Goal: Transaction & Acquisition: Purchase product/service

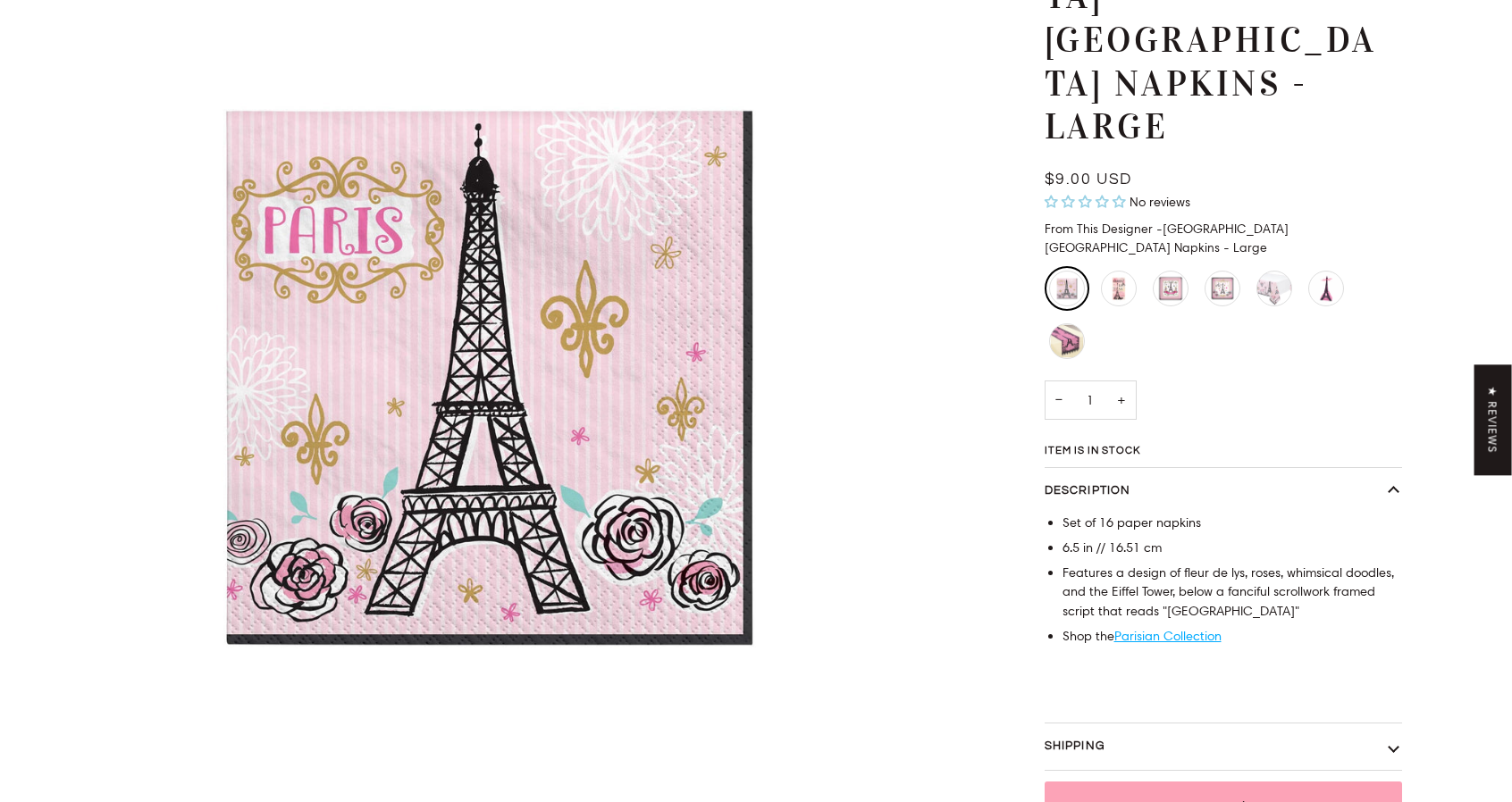
scroll to position [232, 0]
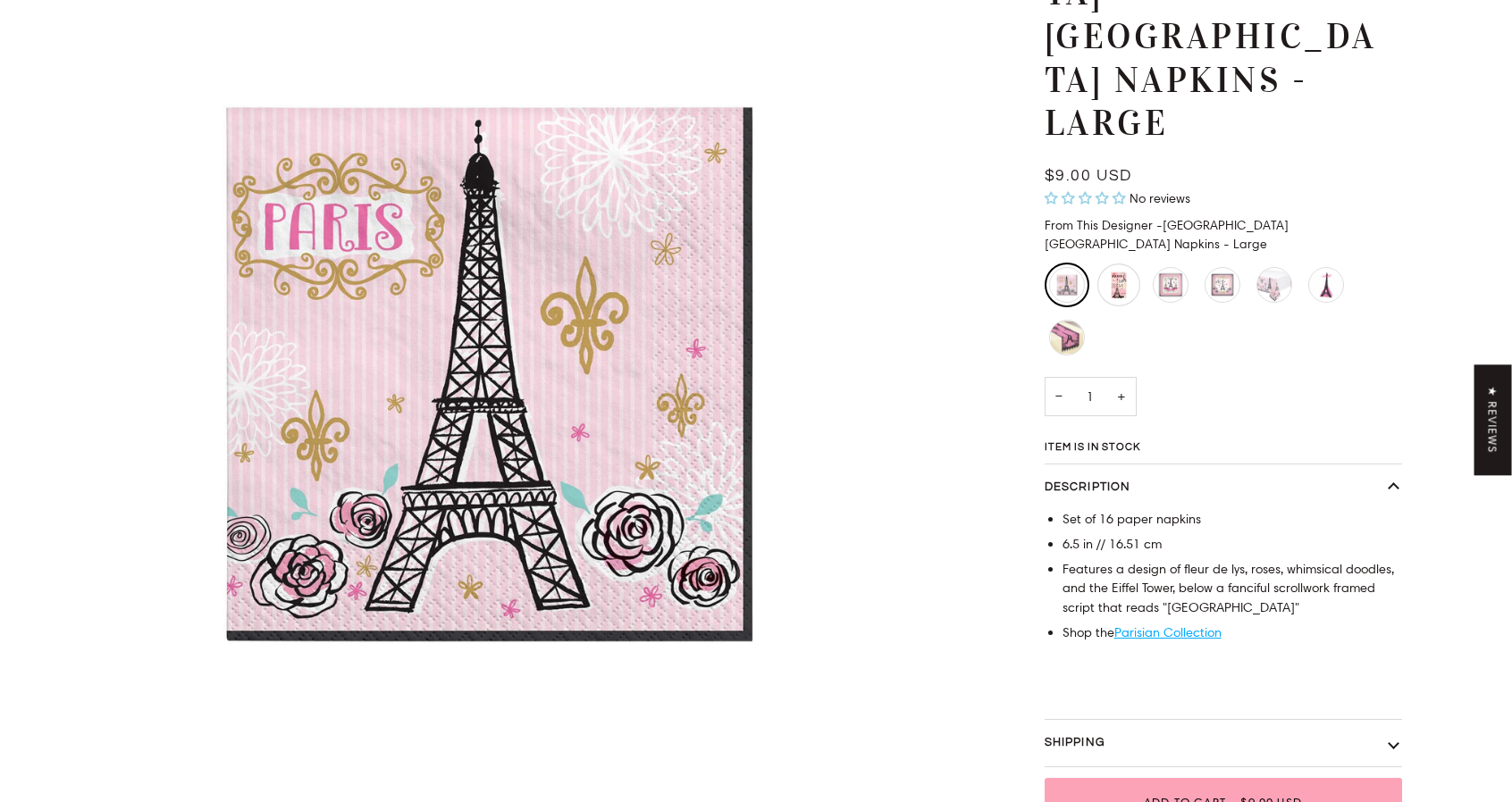
click at [1113, 263] on div "Parisian Guest Towel Napkins" at bounding box center [1119, 285] width 43 height 43
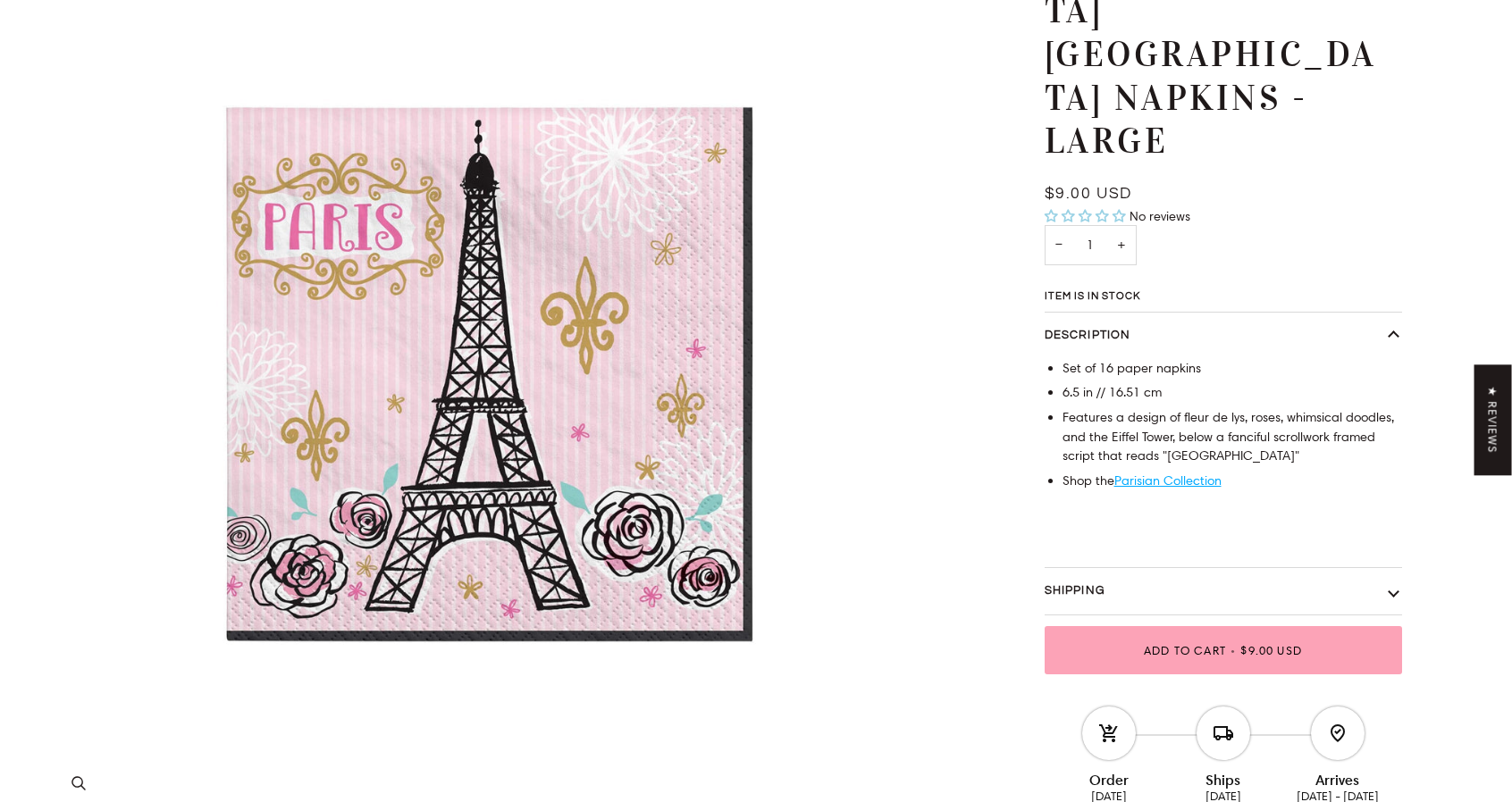
scroll to position [232, 0]
